Goal: Information Seeking & Learning: Learn about a topic

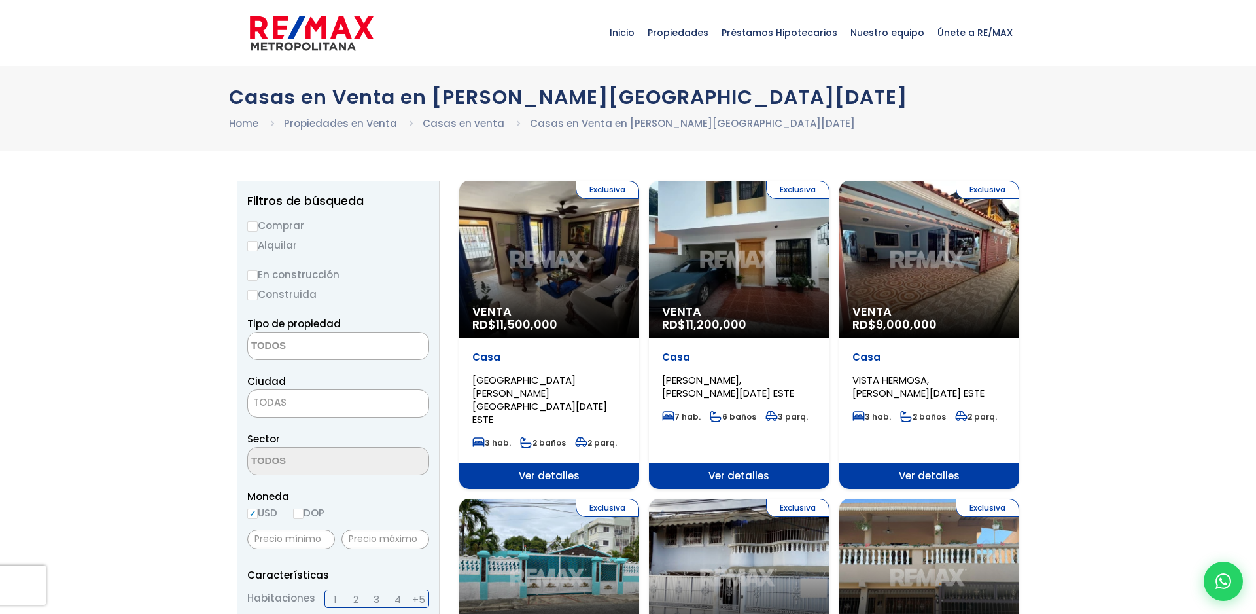
select select
click at [965, 300] on div "Exclusiva Venta RD$ 9,000,000" at bounding box center [930, 259] width 180 height 157
click at [910, 270] on div "Exclusiva Venta RD$ 9,000,000" at bounding box center [930, 259] width 180 height 157
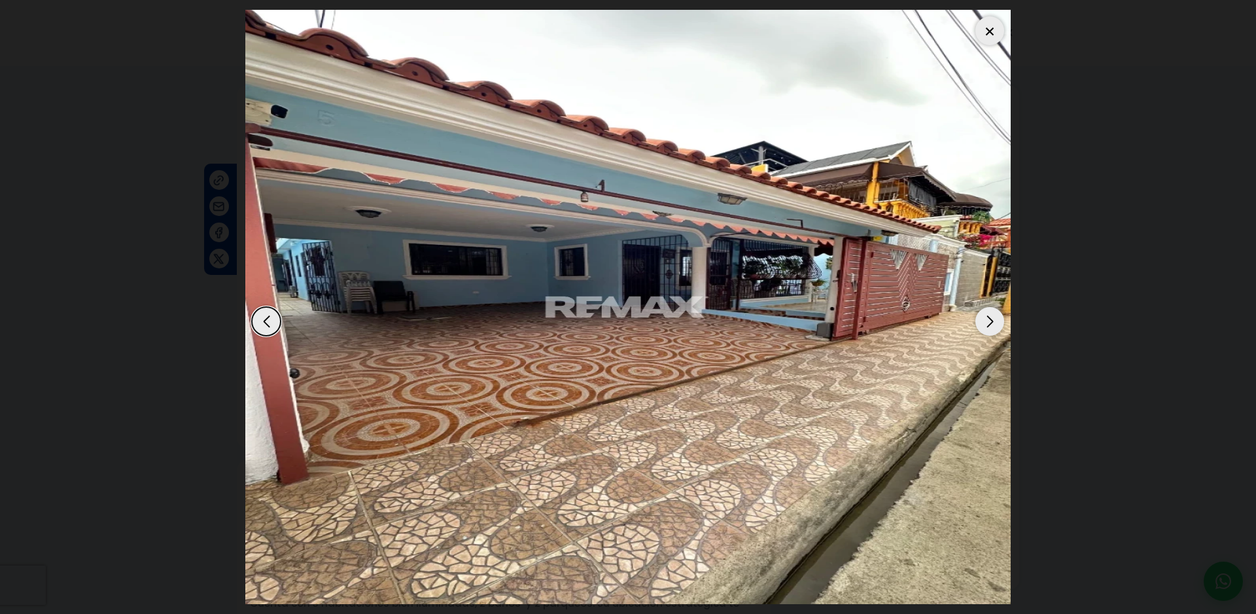
click at [999, 315] on div "Next slide" at bounding box center [990, 321] width 29 height 29
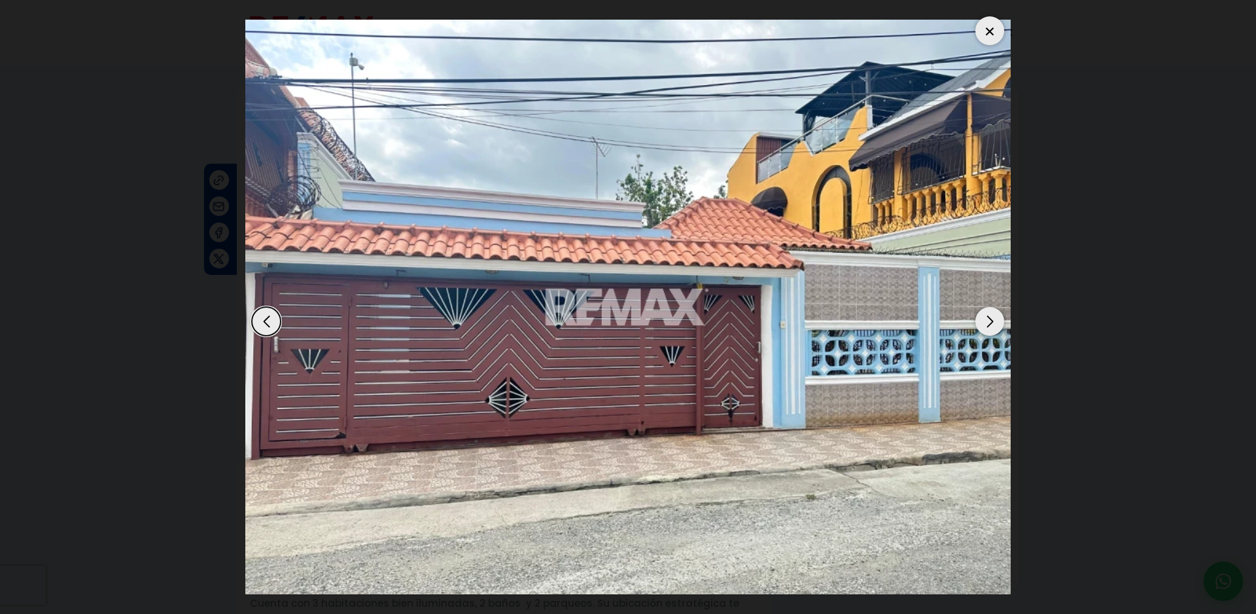
click at [999, 315] on div "Next slide" at bounding box center [990, 321] width 29 height 29
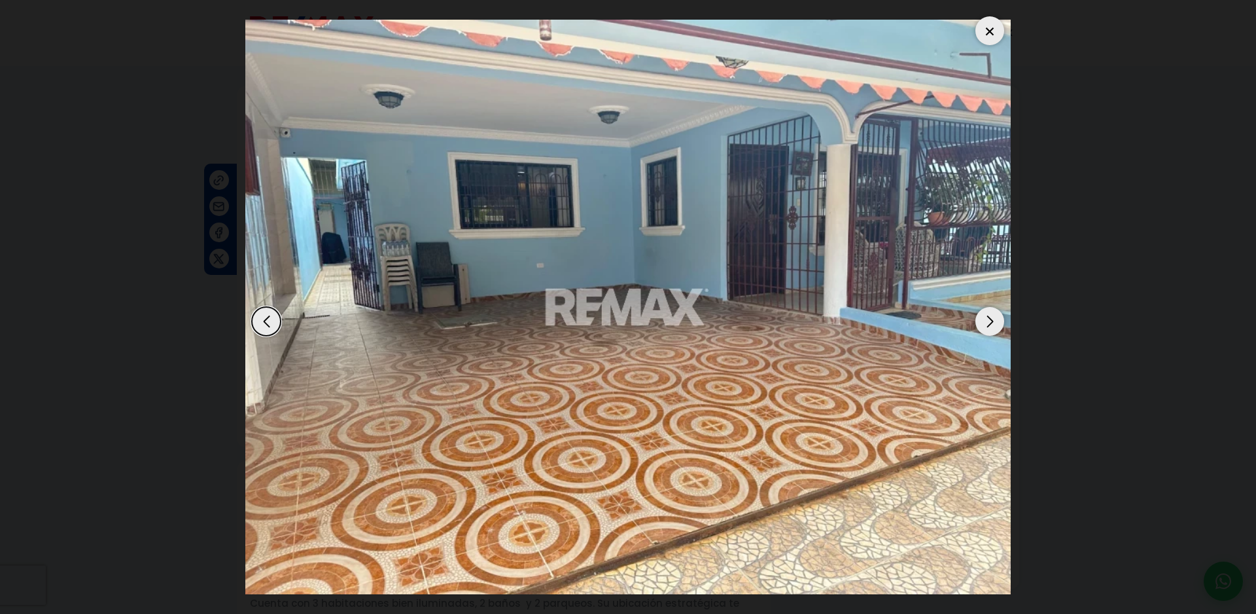
click at [999, 315] on div "Next slide" at bounding box center [990, 321] width 29 height 29
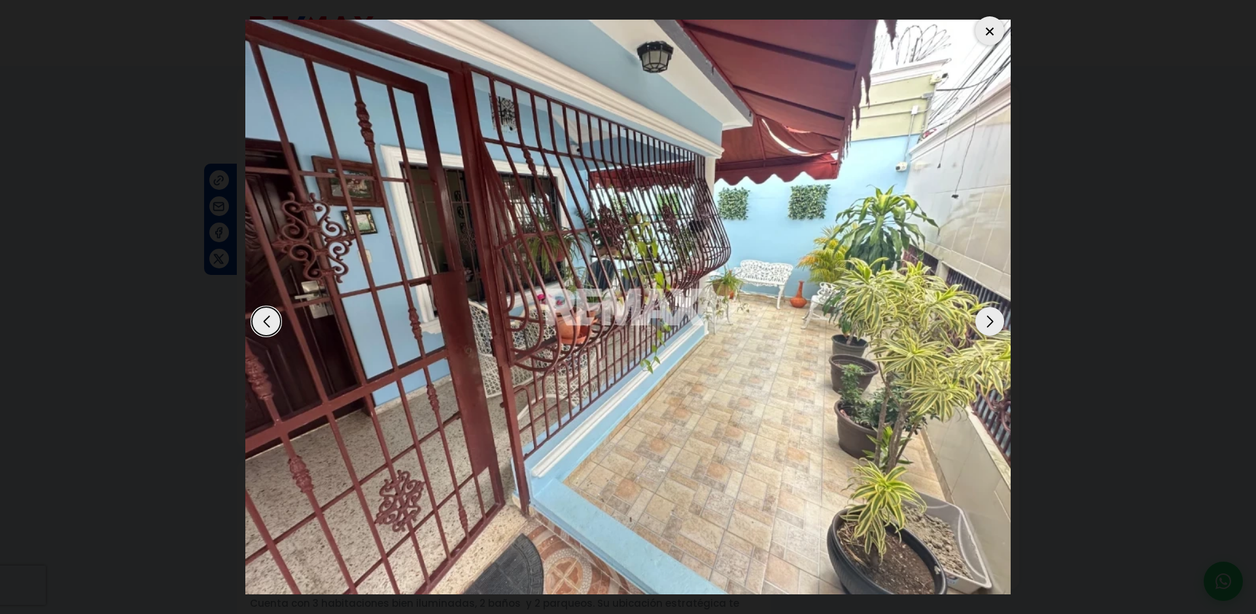
click at [999, 315] on div "Next slide" at bounding box center [990, 321] width 29 height 29
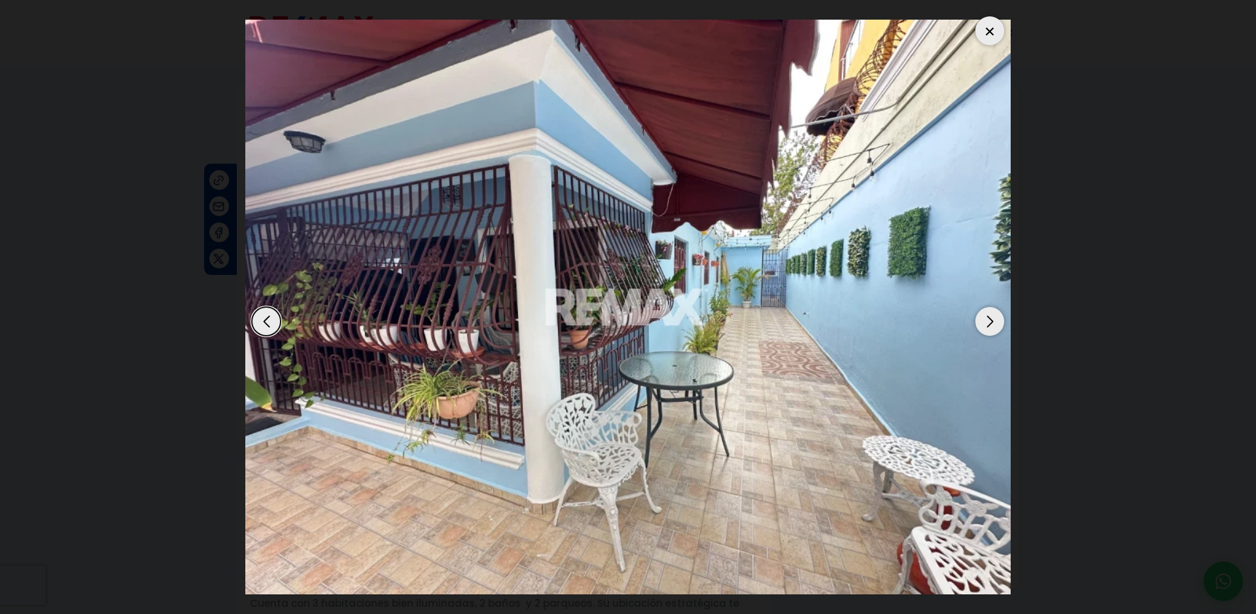
click at [999, 315] on div "Next slide" at bounding box center [990, 321] width 29 height 29
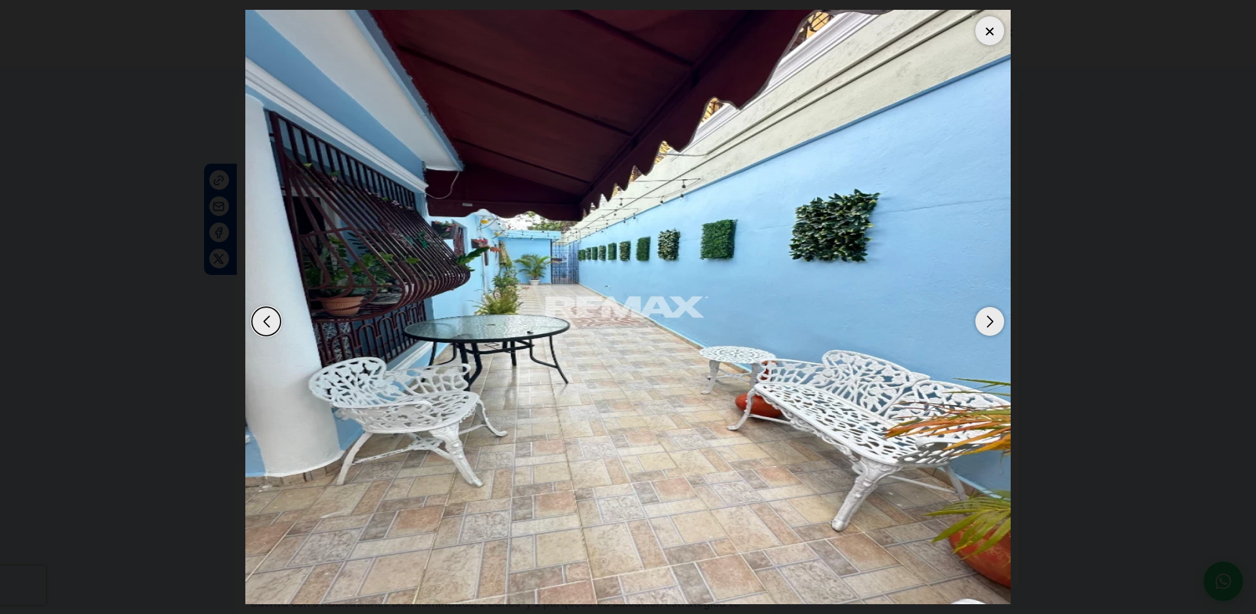
click at [999, 315] on div "Next slide" at bounding box center [990, 321] width 29 height 29
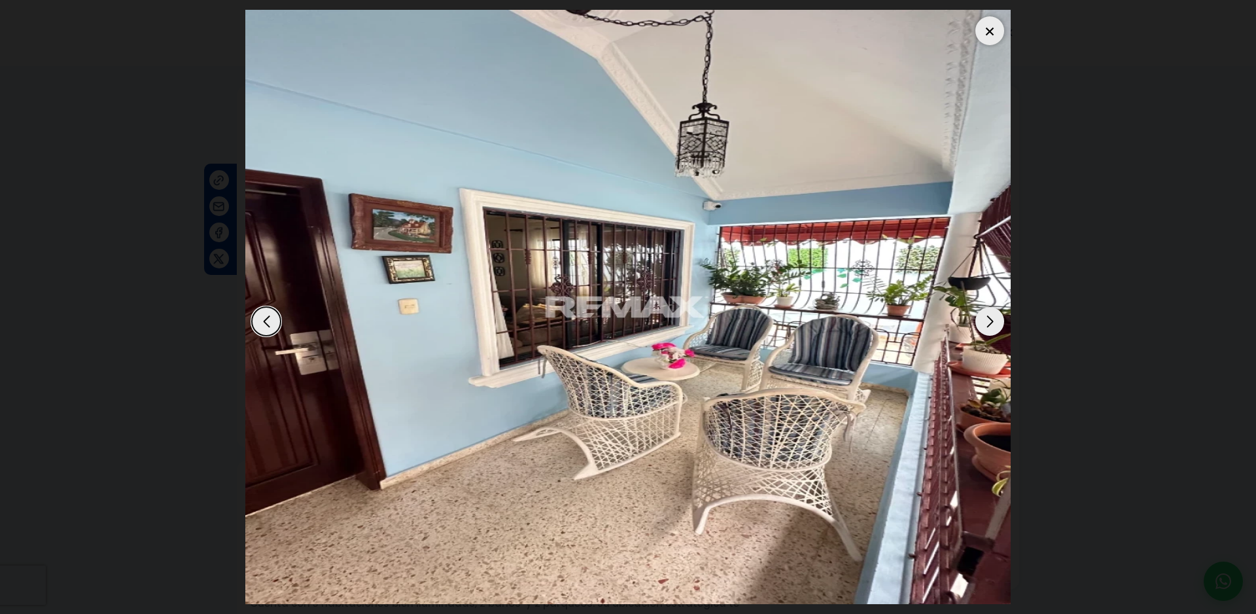
click at [999, 315] on div "Next slide" at bounding box center [990, 321] width 29 height 29
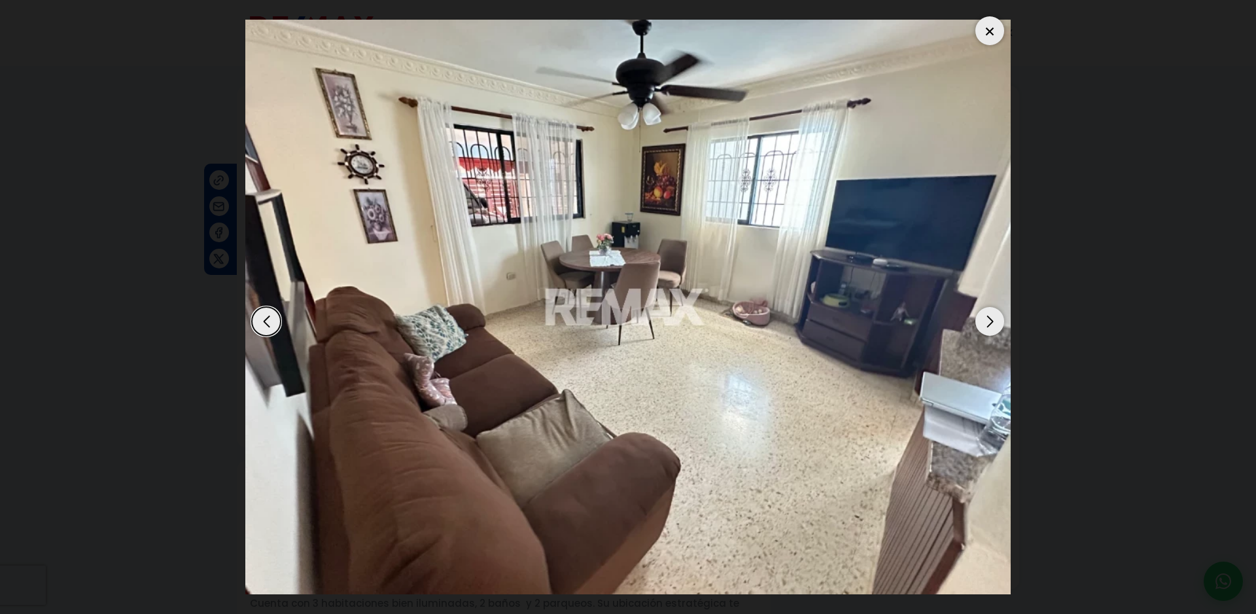
click at [999, 315] on div "Next slide" at bounding box center [990, 321] width 29 height 29
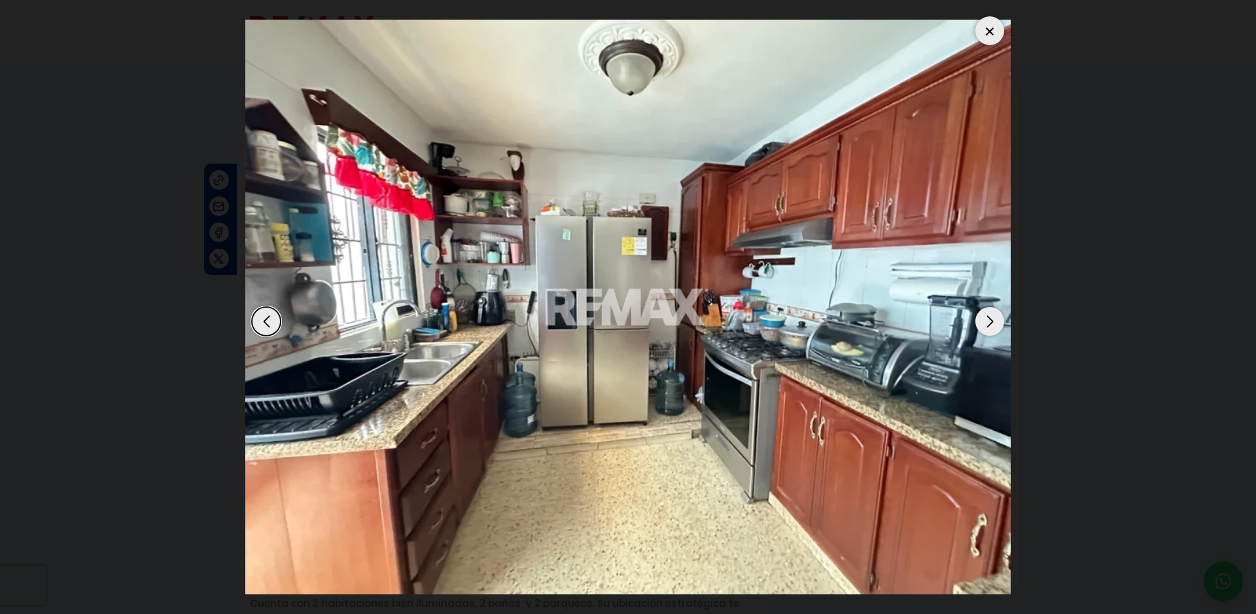
click at [999, 315] on div "Next slide" at bounding box center [990, 321] width 29 height 29
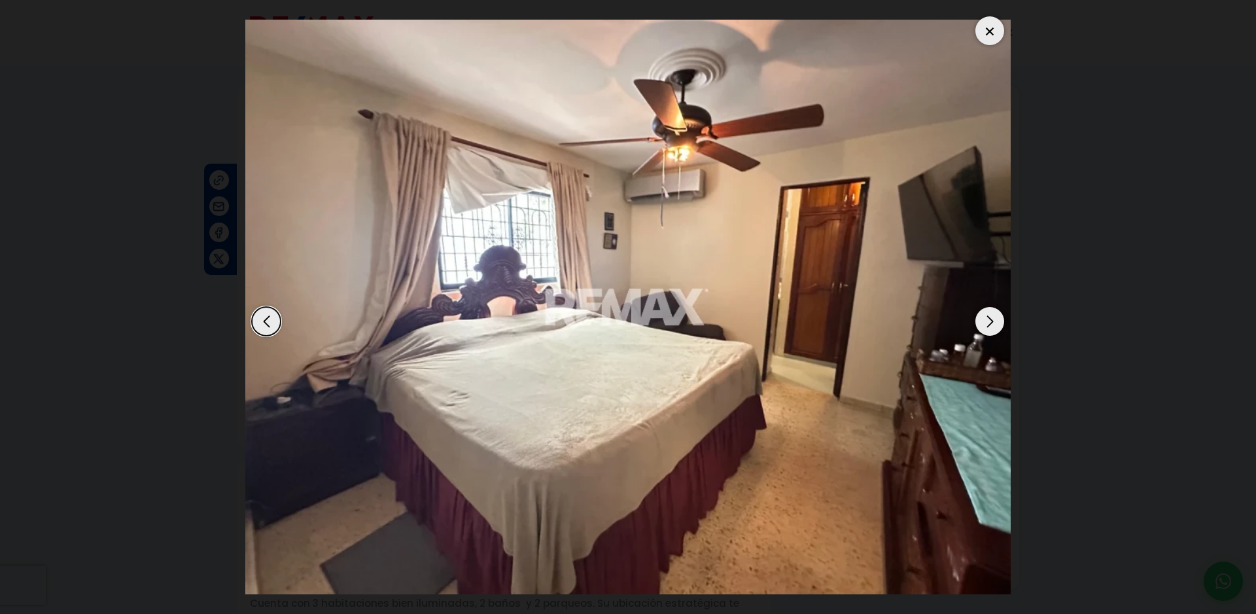
click at [999, 315] on div "Next slide" at bounding box center [990, 321] width 29 height 29
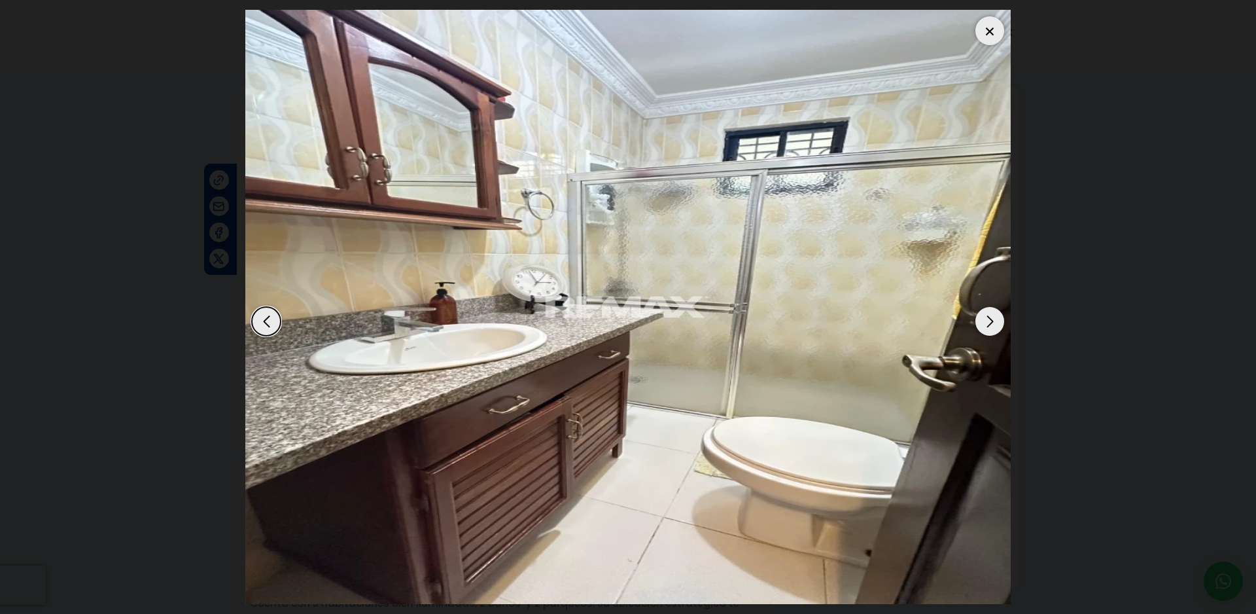
click at [999, 315] on div "Next slide" at bounding box center [990, 321] width 29 height 29
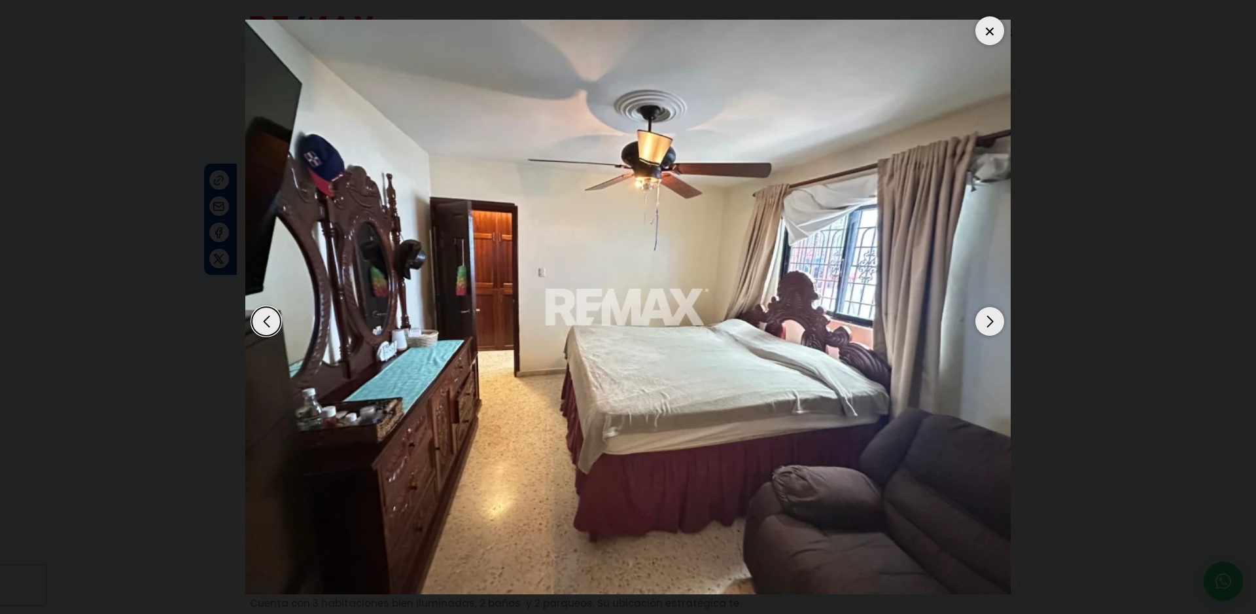
click at [999, 315] on div "Next slide" at bounding box center [990, 321] width 29 height 29
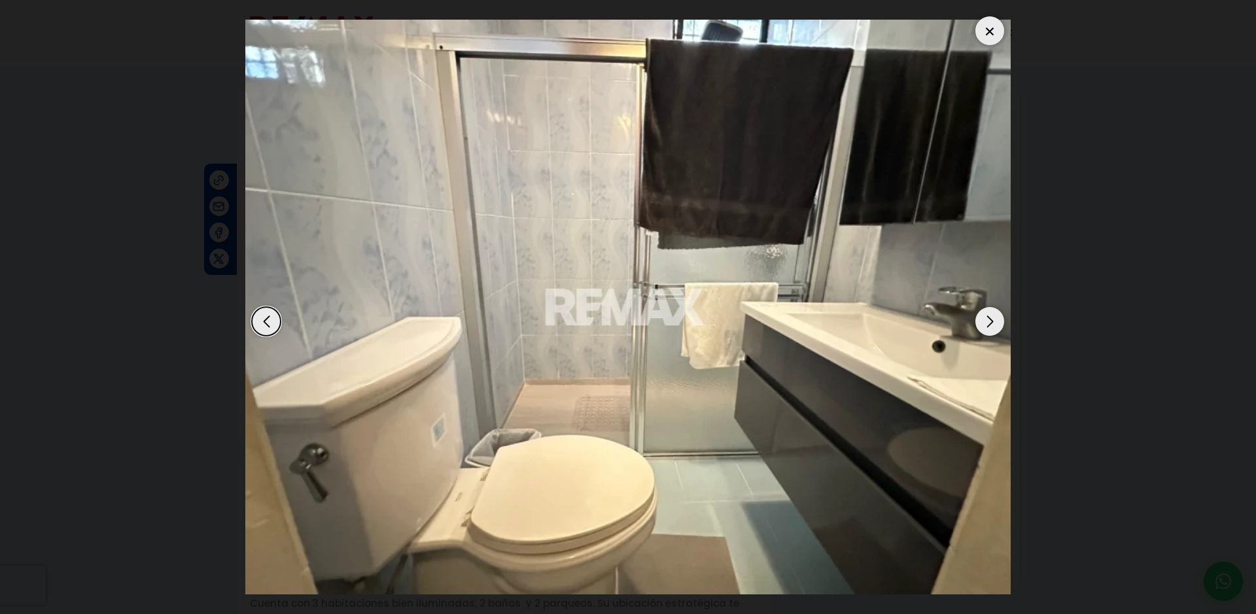
click at [999, 315] on div "Next slide" at bounding box center [990, 321] width 29 height 29
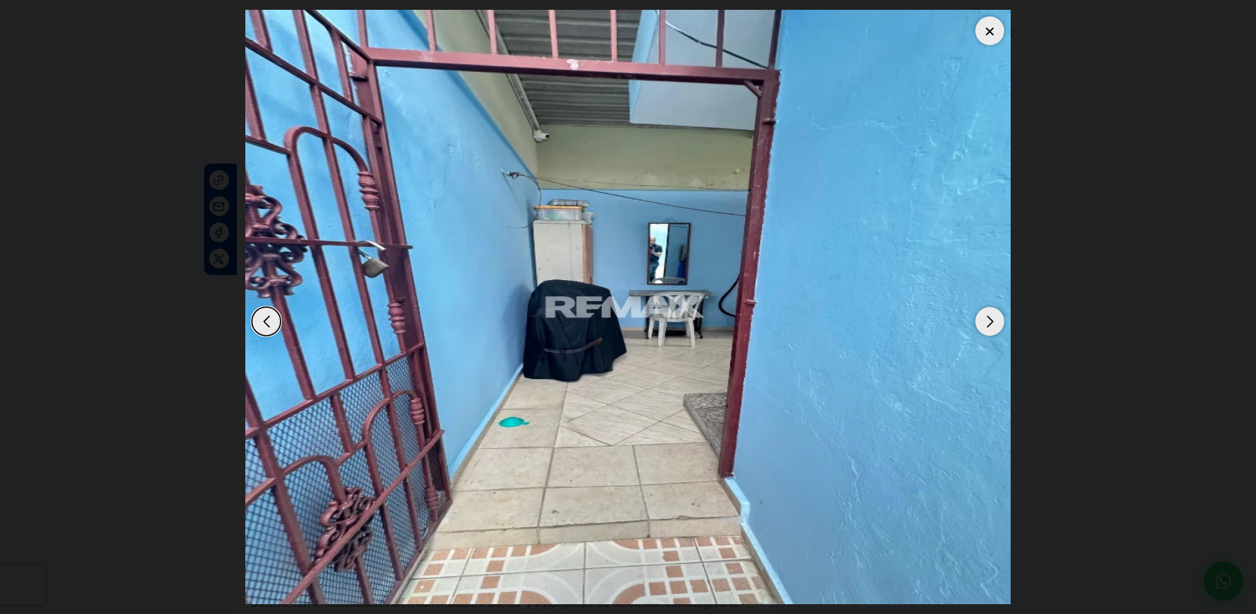
click at [999, 315] on div "Next slide" at bounding box center [990, 321] width 29 height 29
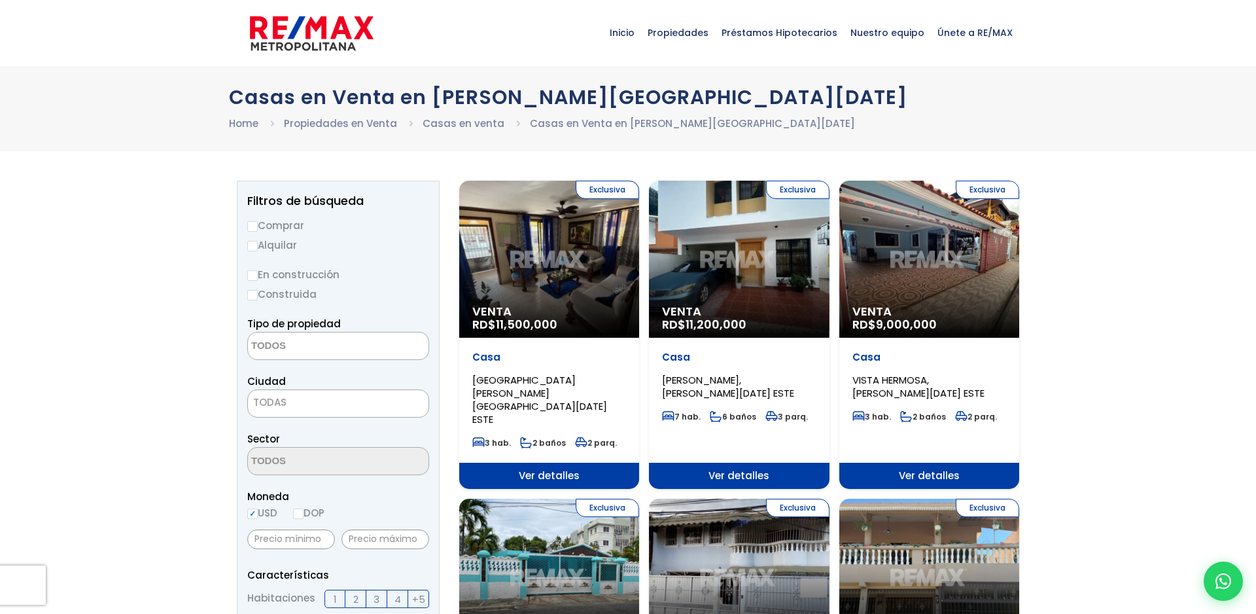
select select
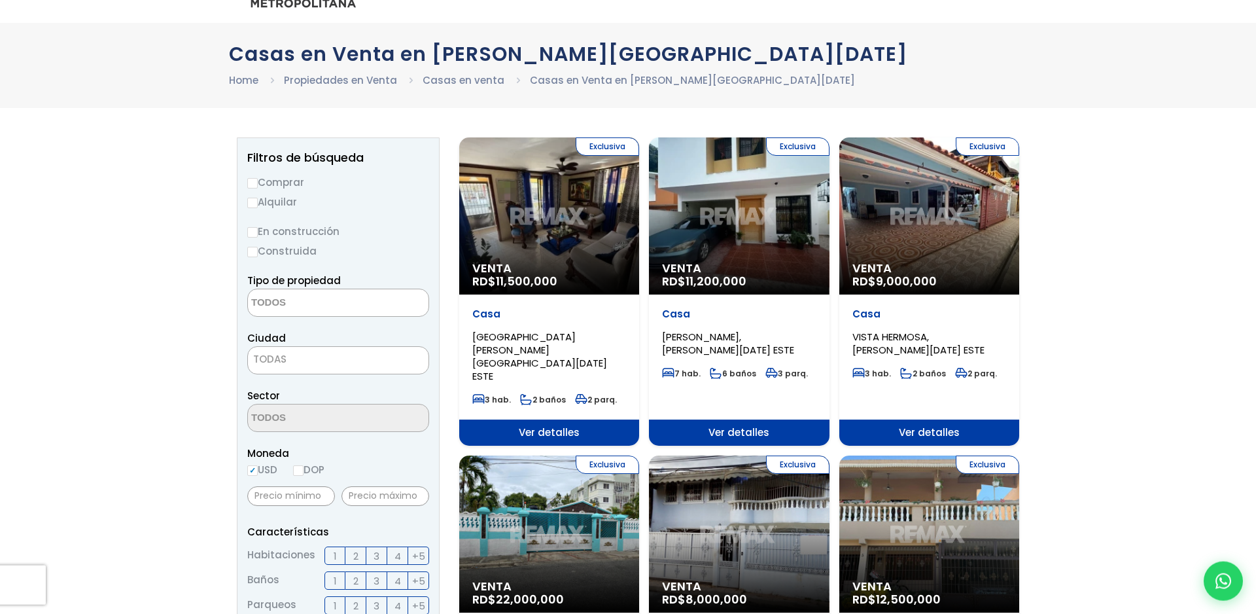
scroll to position [67, 0]
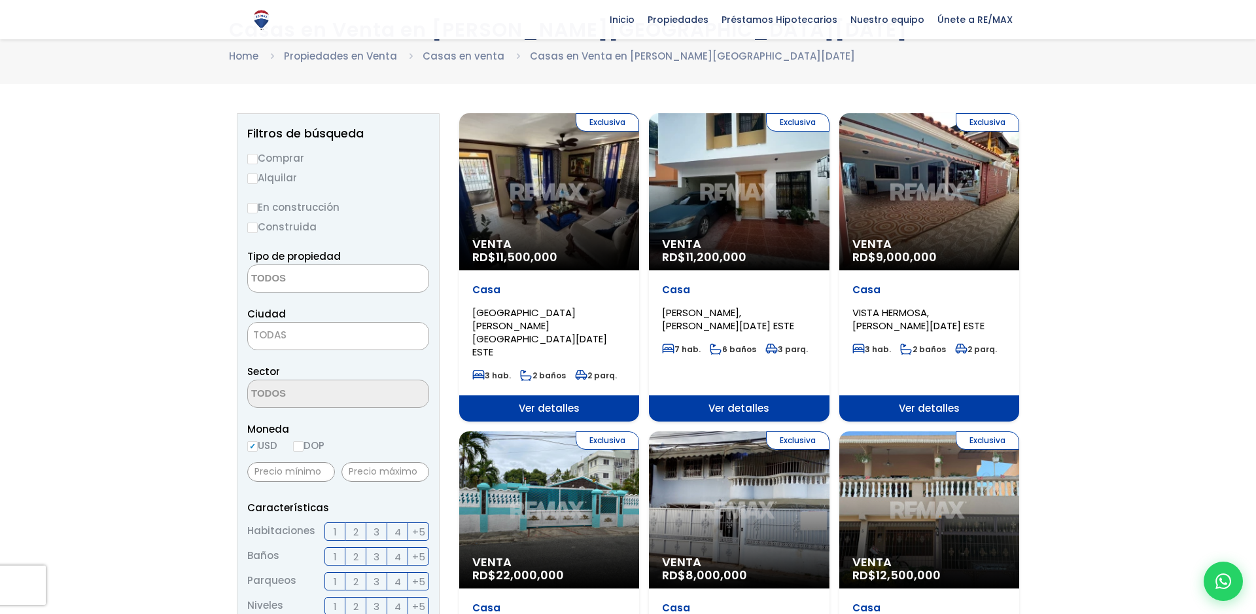
click at [776, 204] on div "Exclusiva Venta RD$ 11,200,000" at bounding box center [739, 191] width 180 height 157
click at [711, 241] on span "Venta" at bounding box center [739, 244] width 154 height 13
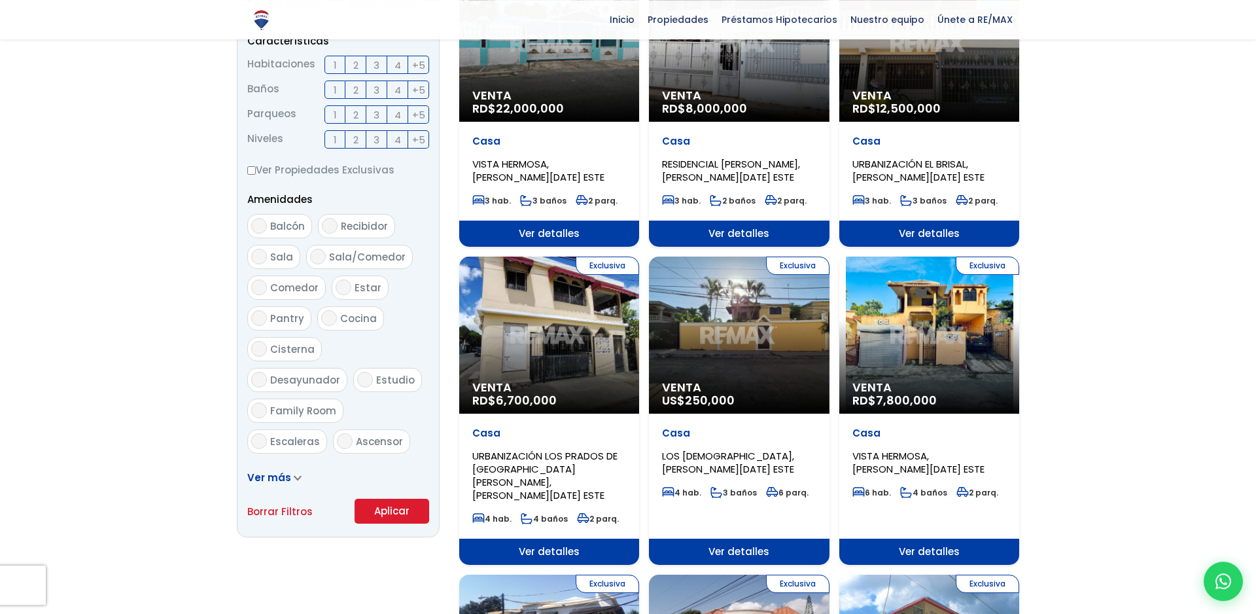
scroll to position [534, 0]
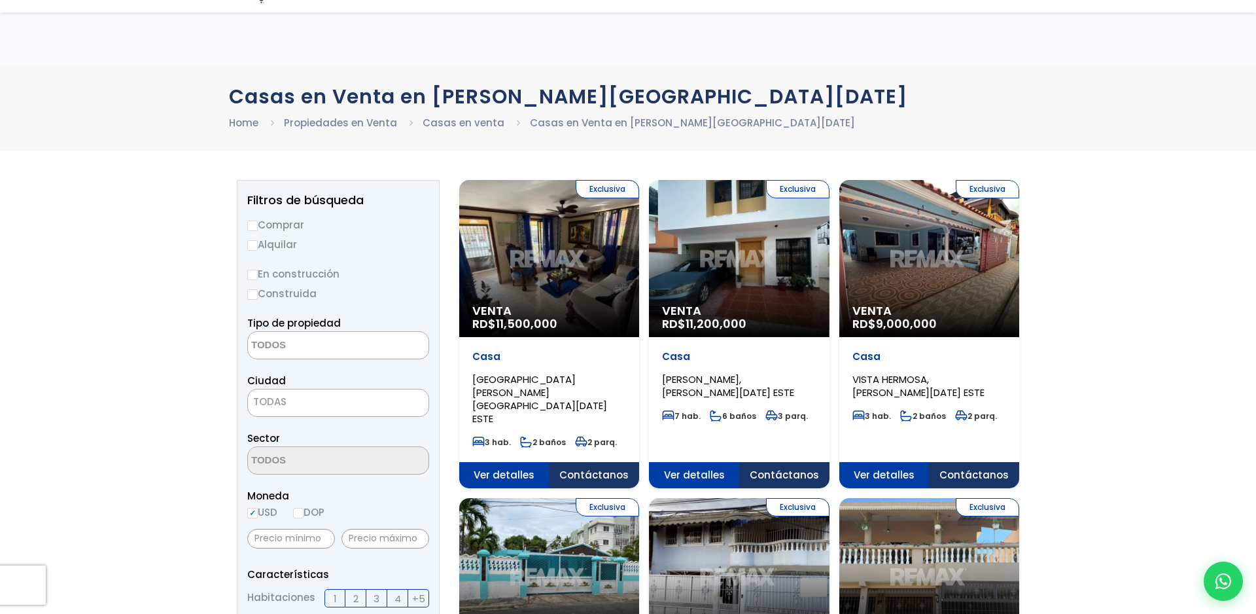
select select
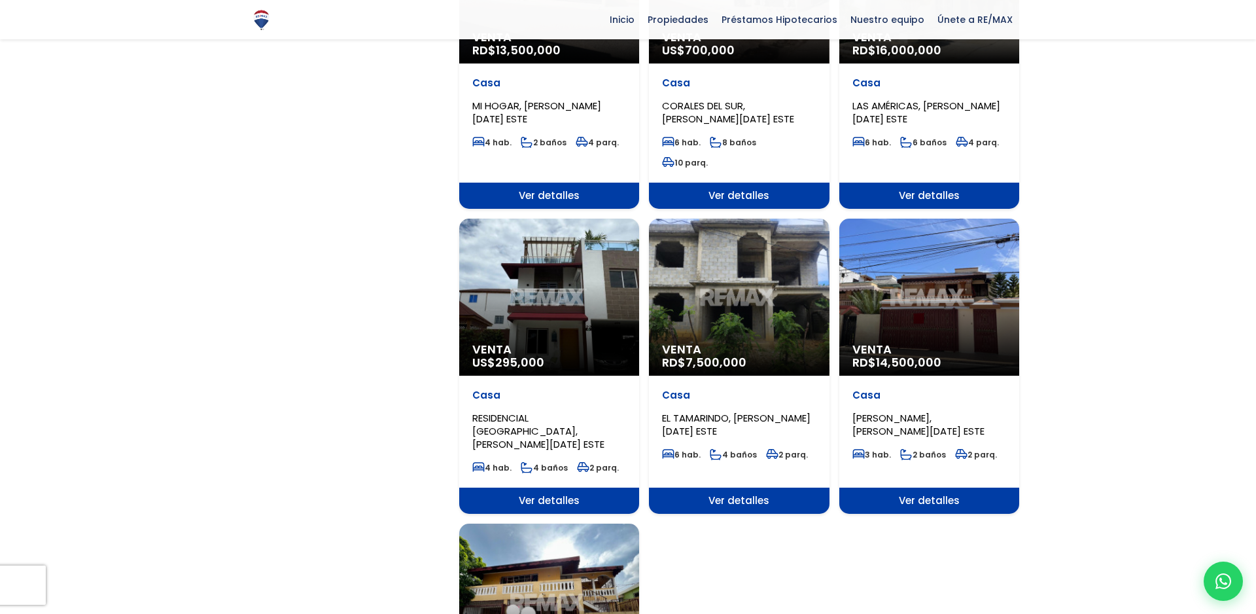
scroll to position [1268, 0]
